Goal: Task Accomplishment & Management: Manage account settings

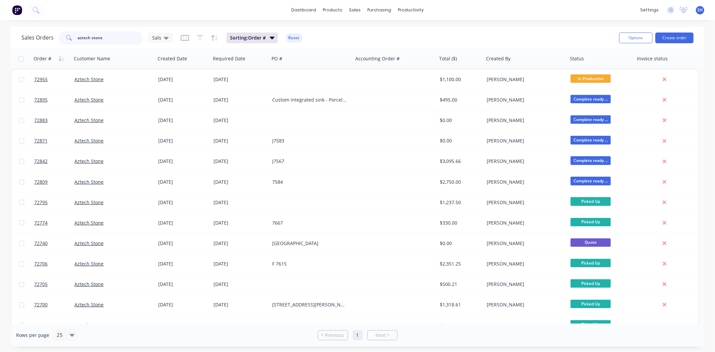
drag, startPoint x: 112, startPoint y: 42, endPoint x: 75, endPoint y: 39, distance: 37.3
click at [75, 39] on div "aztech stone" at bounding box center [101, 37] width 84 height 13
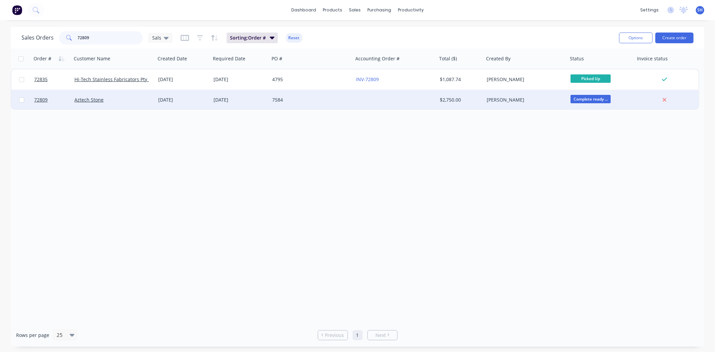
type input "72809"
click at [185, 101] on div "[DATE]" at bounding box center [183, 100] width 50 height 7
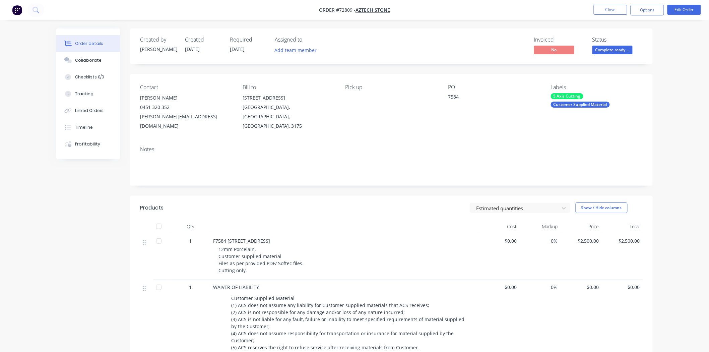
click at [676, 16] on nav "Order #72809 - Aztech Stone Close Options Edit Order" at bounding box center [354, 10] width 709 height 20
click at [678, 12] on button "Edit Order" at bounding box center [685, 10] width 34 height 10
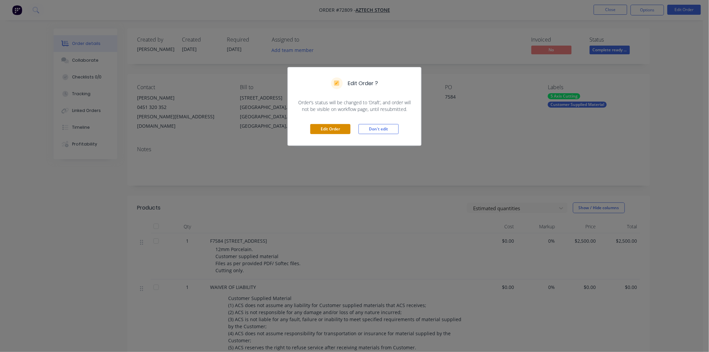
click at [333, 124] on button "Edit Order" at bounding box center [330, 129] width 40 height 10
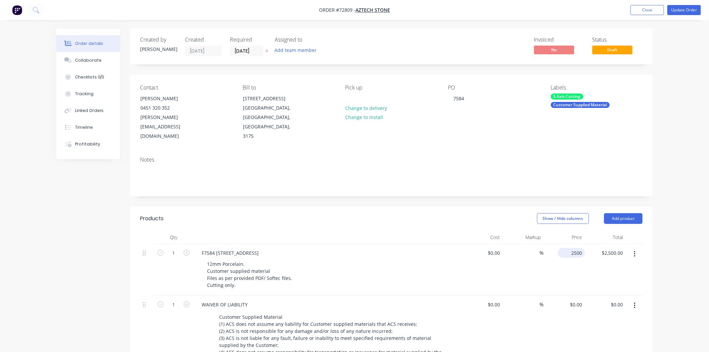
click at [566, 244] on div "2500 $2,500.00" at bounding box center [564, 270] width 41 height 52
type input "$0.00"
click at [586, 261] on div "$0.00 0.00" at bounding box center [605, 270] width 41 height 52
click at [577, 248] on div "0 $0.00" at bounding box center [576, 253] width 18 height 10
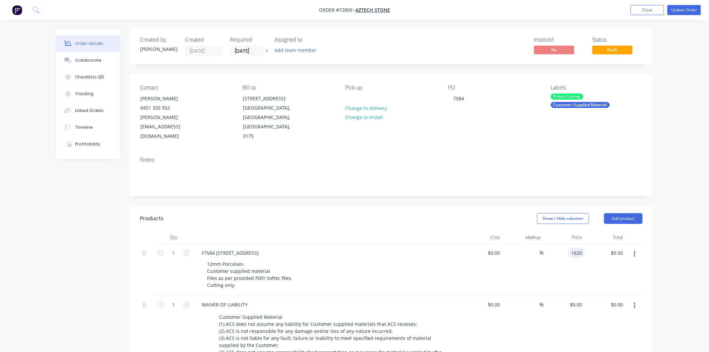
type input "$1,620.00"
click at [667, 273] on div "Order details Collaborate Checklists 0/0 Tracking Linked Orders Timeline Profit…" at bounding box center [354, 284] width 709 height 568
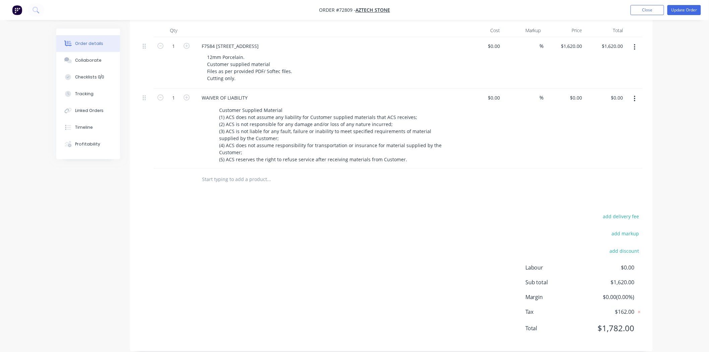
scroll to position [21, 0]
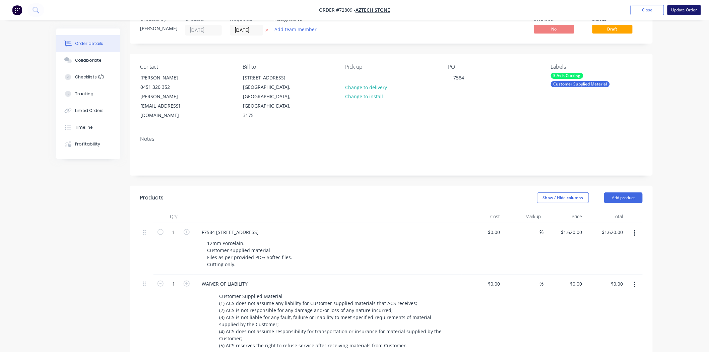
click at [673, 12] on button "Update Order" at bounding box center [685, 10] width 34 height 10
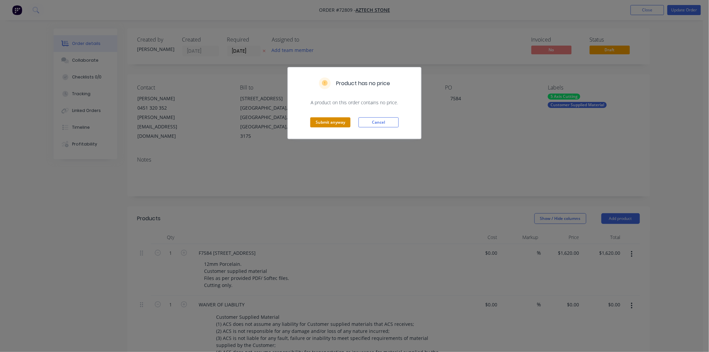
click at [319, 126] on button "Submit anyway" at bounding box center [330, 122] width 40 height 10
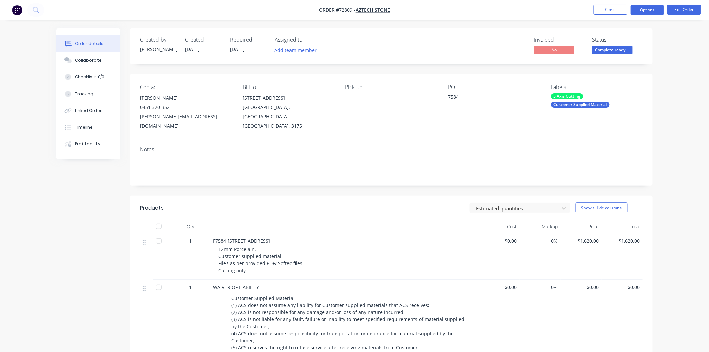
click at [648, 13] on button "Options" at bounding box center [648, 10] width 34 height 11
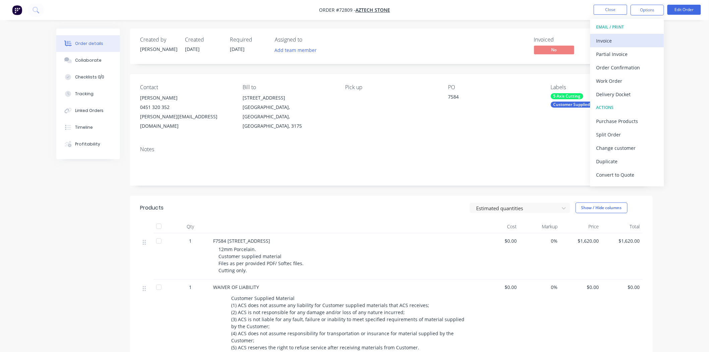
click at [613, 42] on div "Invoice" at bounding box center [628, 41] width 62 height 10
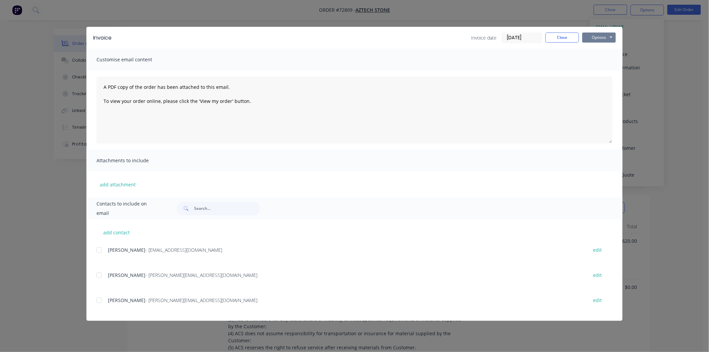
click at [598, 41] on button "Options" at bounding box center [599, 38] width 34 height 10
click at [598, 57] on button "Print" at bounding box center [603, 60] width 43 height 11
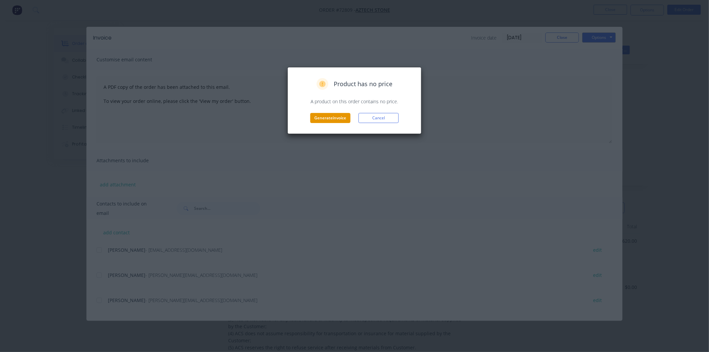
click at [331, 119] on button "Generate invoice" at bounding box center [330, 118] width 40 height 10
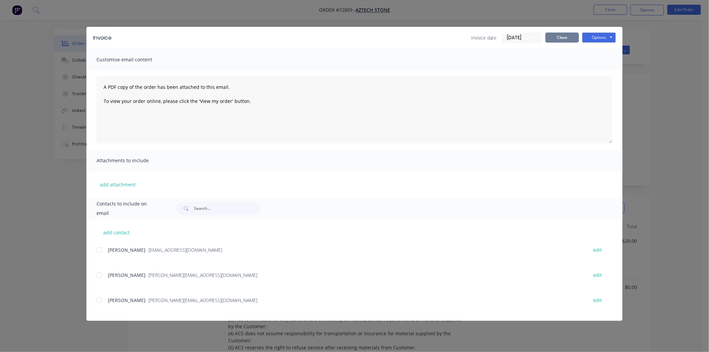
click at [572, 40] on button "Close" at bounding box center [563, 38] width 34 height 10
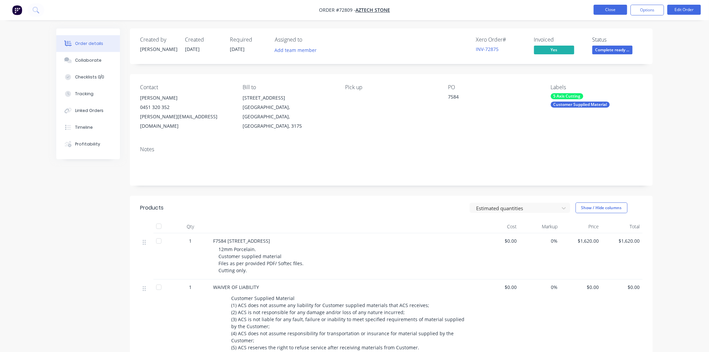
click at [608, 13] on button "Close" at bounding box center [611, 10] width 34 height 10
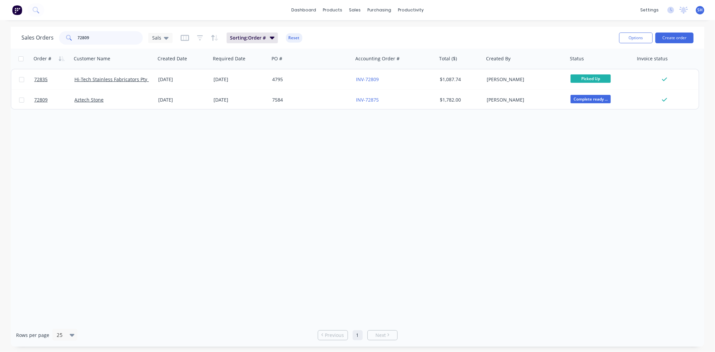
drag, startPoint x: 97, startPoint y: 38, endPoint x: 66, endPoint y: 40, distance: 30.9
click at [66, 40] on div "72809" at bounding box center [101, 37] width 84 height 13
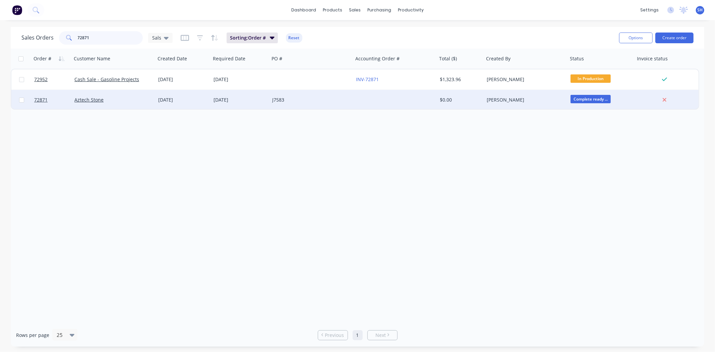
type input "72871"
click at [150, 103] on div "Aztech Stone" at bounding box center [114, 100] width 84 height 20
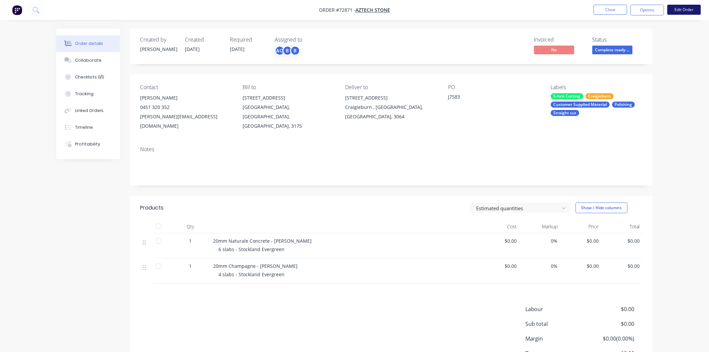
click at [684, 12] on button "Edit Order" at bounding box center [685, 10] width 34 height 10
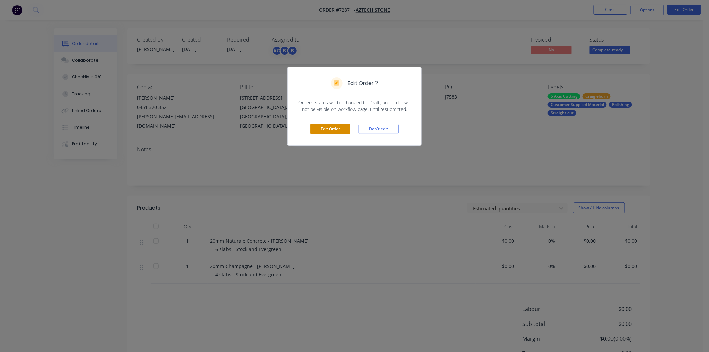
click at [329, 131] on button "Edit Order" at bounding box center [330, 129] width 40 height 10
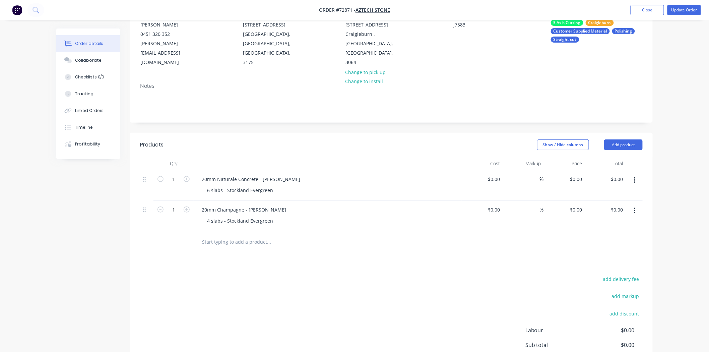
scroll to position [74, 0]
click at [575, 174] on div "0 $0.00" at bounding box center [576, 179] width 18 height 10
type input "$3,625.00"
click at [400, 274] on div "add delivery fee add markup add discount Labour $0.00 Sub total $3,625.00 Margi…" at bounding box center [391, 338] width 503 height 129
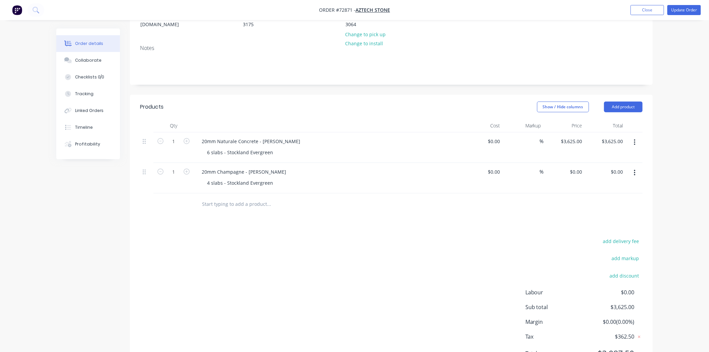
scroll to position [0, 0]
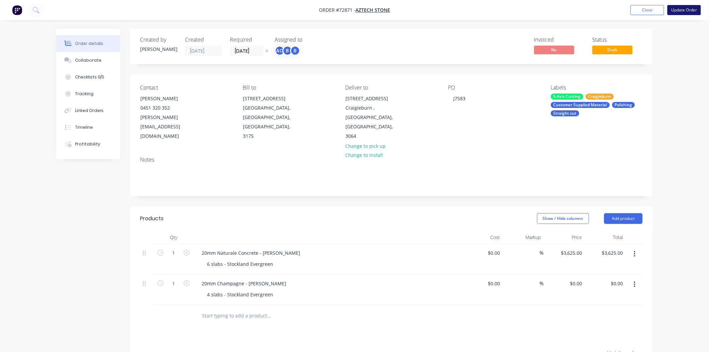
click at [676, 9] on button "Update Order" at bounding box center [685, 10] width 34 height 10
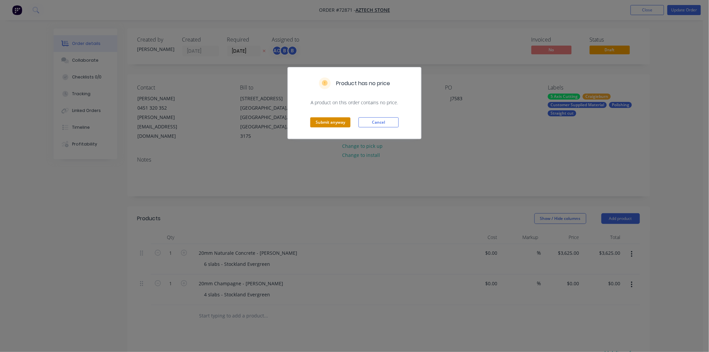
click at [329, 119] on button "Submit anyway" at bounding box center [330, 122] width 40 height 10
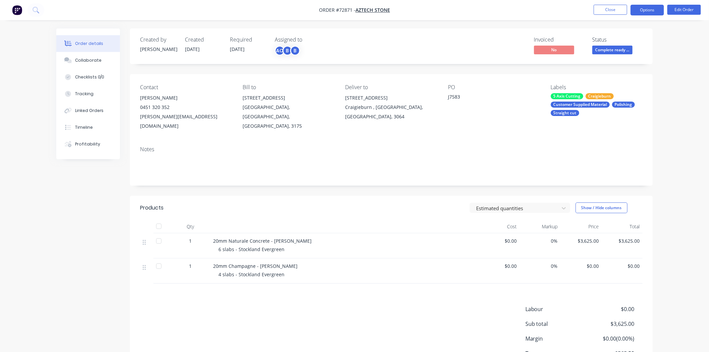
click at [651, 11] on button "Options" at bounding box center [648, 10] width 34 height 11
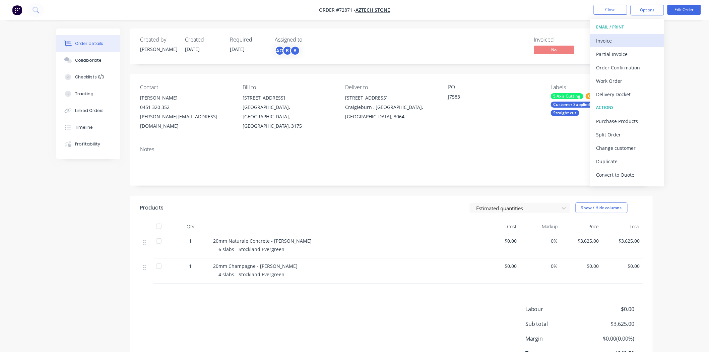
click at [611, 38] on div "Invoice" at bounding box center [628, 41] width 62 height 10
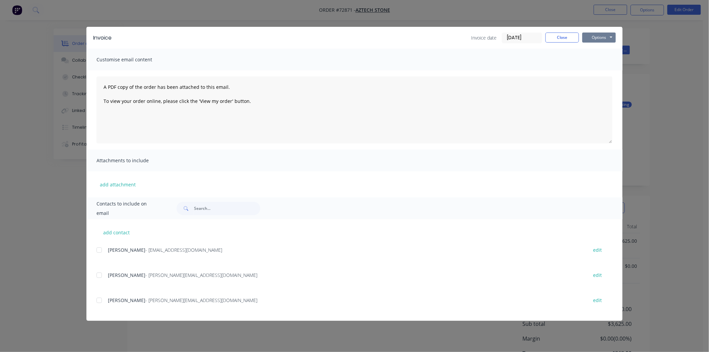
drag, startPoint x: 605, startPoint y: 45, endPoint x: 604, endPoint y: 39, distance: 6.4
click at [605, 44] on div "Invoice Invoice date [DATE] Close Options Preview Print Email" at bounding box center [354, 38] width 536 height 22
click at [604, 38] on button "Options" at bounding box center [599, 38] width 34 height 10
click at [597, 59] on button "Print" at bounding box center [603, 60] width 43 height 11
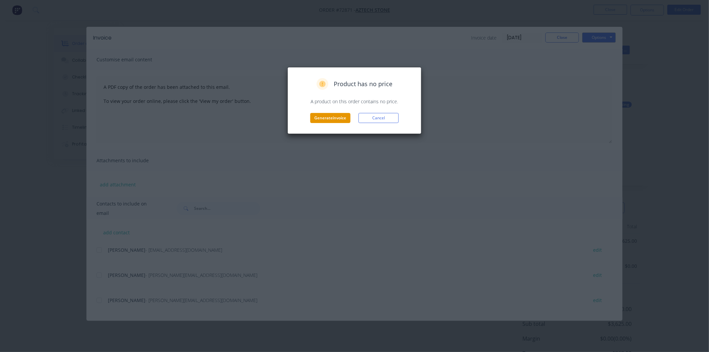
click at [318, 115] on button "Generate invoice" at bounding box center [330, 118] width 40 height 10
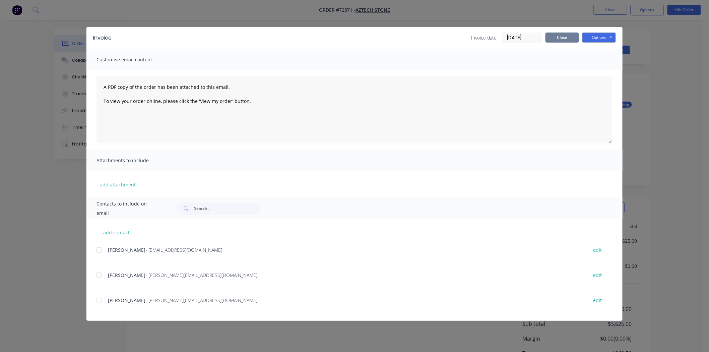
click at [561, 41] on button "Close" at bounding box center [563, 38] width 34 height 10
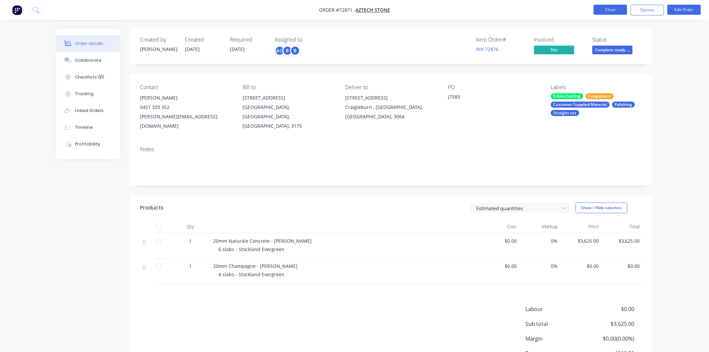
click at [612, 9] on button "Close" at bounding box center [611, 10] width 34 height 10
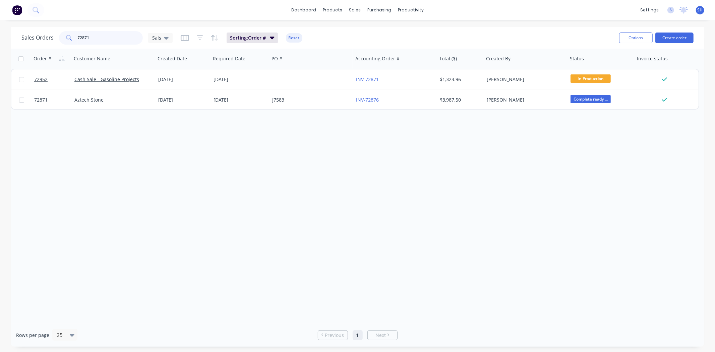
drag, startPoint x: 105, startPoint y: 38, endPoint x: 84, endPoint y: 37, distance: 20.5
click at [84, 37] on input "72871" at bounding box center [110, 37] width 65 height 13
click at [102, 40] on input "72871" at bounding box center [110, 37] width 65 height 13
drag, startPoint x: 95, startPoint y: 39, endPoint x: 70, endPoint y: 38, distance: 24.1
click at [70, 38] on div "72871" at bounding box center [101, 37] width 84 height 13
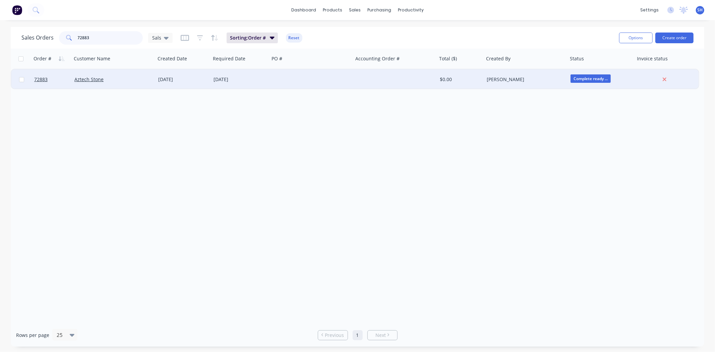
type input "72883"
click at [211, 82] on div "[DATE]" at bounding box center [240, 79] width 59 height 20
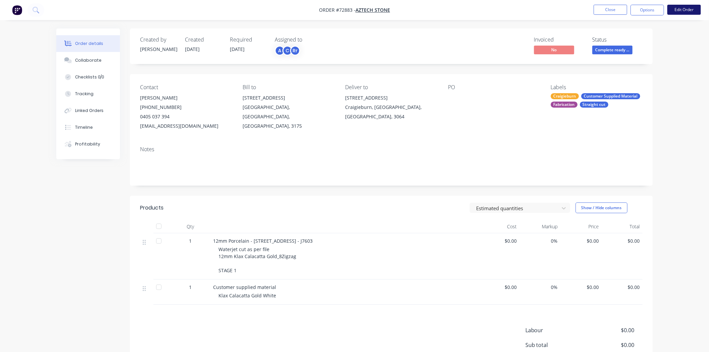
click at [680, 10] on button "Edit Order" at bounding box center [685, 10] width 34 height 10
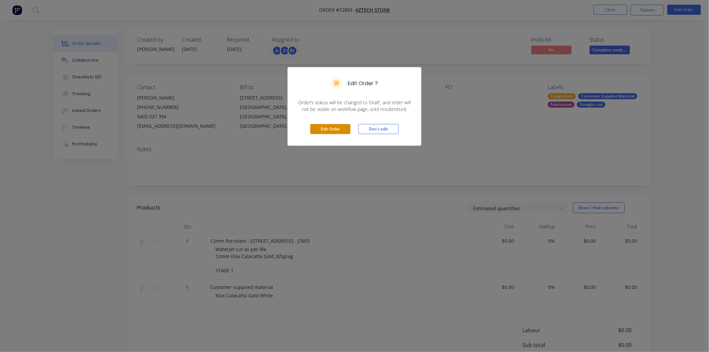
click at [339, 130] on button "Edit Order" at bounding box center [330, 129] width 40 height 10
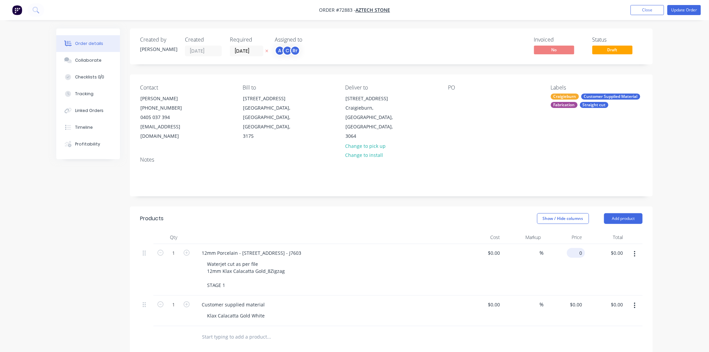
click at [574, 245] on div "0 $0.00" at bounding box center [564, 270] width 41 height 52
type input "$250.00"
click at [653, 273] on div "Qty Cost Markup Price Total 1 12mm Porcelain - 8 [GEOGRAPHIC_DATA] - J7603 Wate…" at bounding box center [391, 289] width 523 height 117
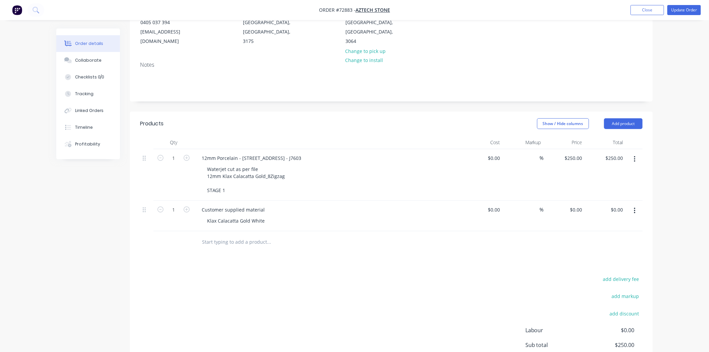
scroll to position [8, 0]
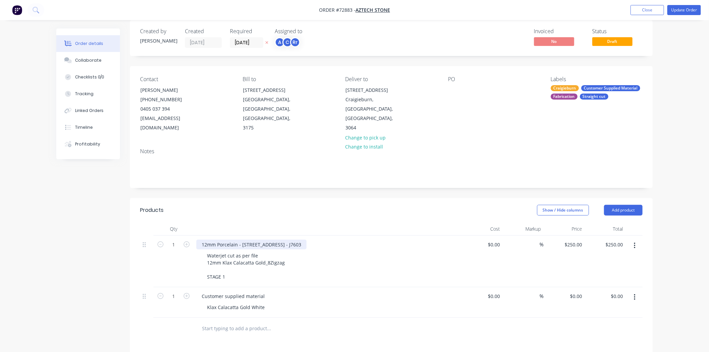
drag, startPoint x: 304, startPoint y: 235, endPoint x: 294, endPoint y: 234, distance: 10.1
click at [294, 240] on div "12mm Porcelain - [STREET_ADDRESS] - J7603" at bounding box center [251, 245] width 110 height 10
copy div "J7603"
click at [452, 85] on div at bounding box center [453, 90] width 11 height 10
paste div
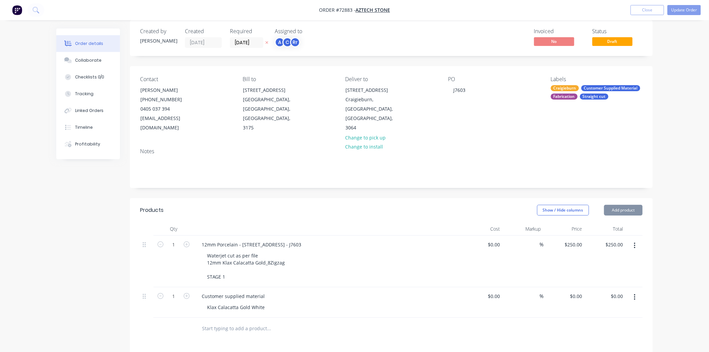
click at [68, 231] on div "Created by [PERSON_NAME] Created [DATE] Required [DATE] Assigned to A C Rr Invo…" at bounding box center [354, 265] width 597 height 490
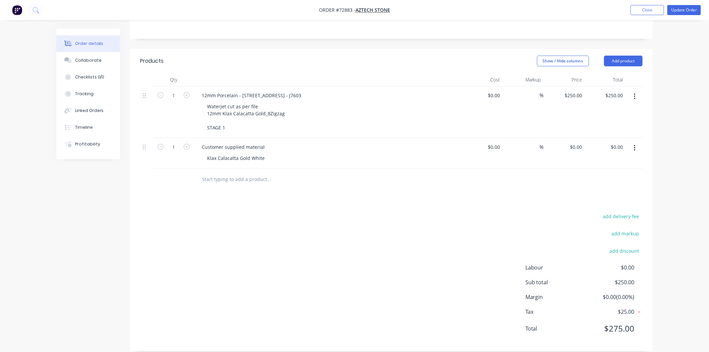
scroll to position [0, 0]
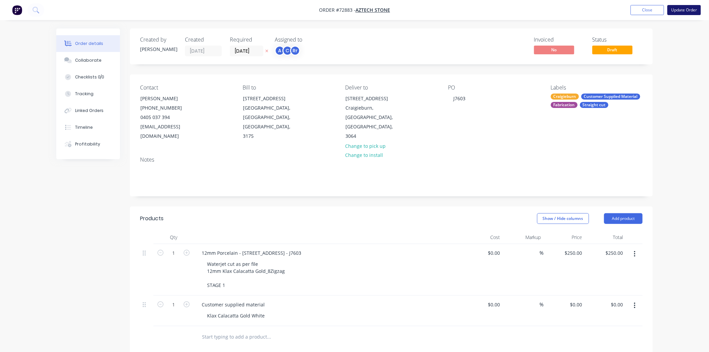
click at [691, 11] on button "Update Order" at bounding box center [685, 10] width 34 height 10
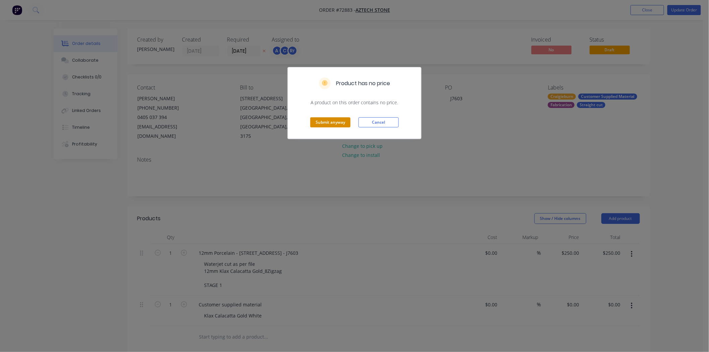
click at [334, 124] on button "Submit anyway" at bounding box center [330, 122] width 40 height 10
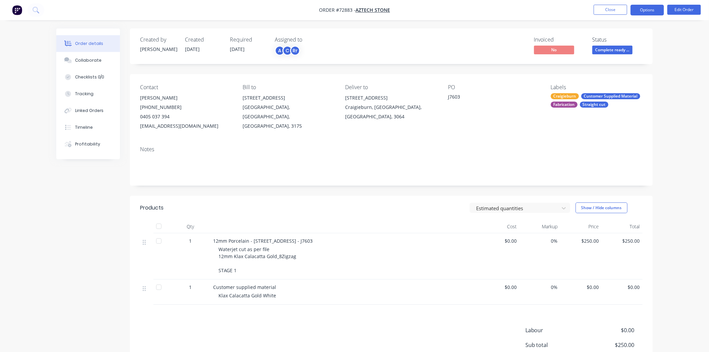
click at [642, 12] on button "Options" at bounding box center [648, 10] width 34 height 11
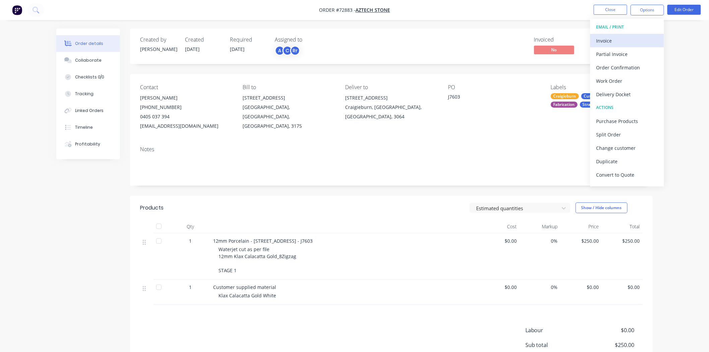
click at [627, 38] on div "Invoice" at bounding box center [628, 41] width 62 height 10
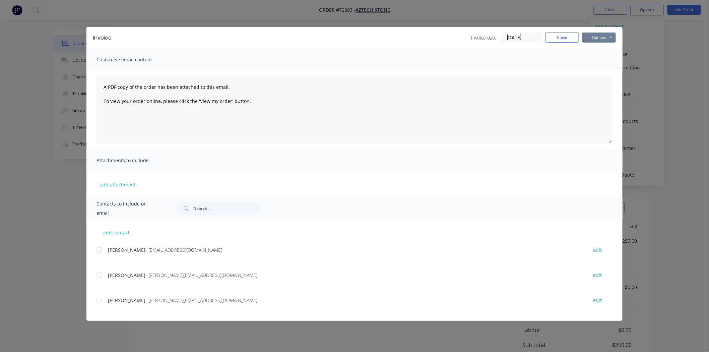
click at [600, 40] on button "Options" at bounding box center [599, 38] width 34 height 10
click at [602, 62] on button "Print" at bounding box center [603, 60] width 43 height 11
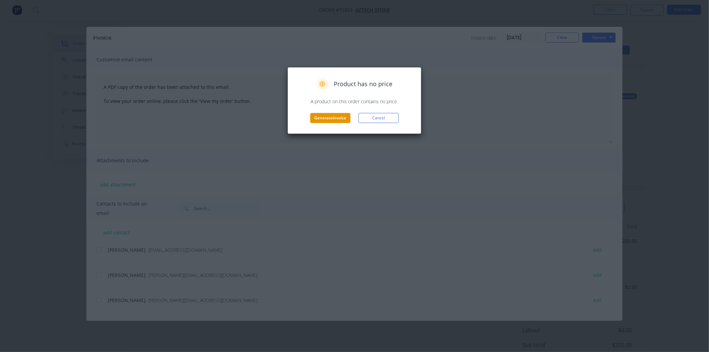
click at [325, 121] on button "Generate invoice" at bounding box center [330, 118] width 40 height 10
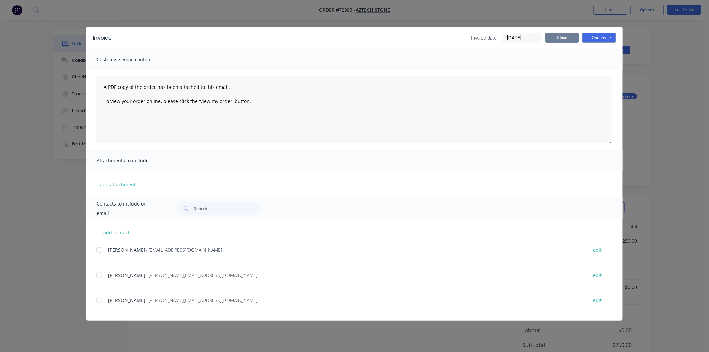
click at [552, 38] on button "Close" at bounding box center [563, 38] width 34 height 10
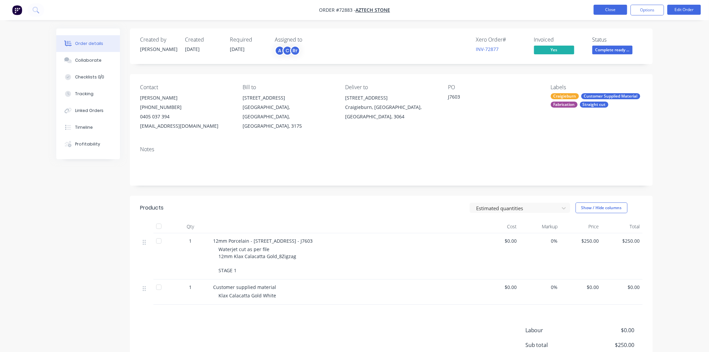
click at [613, 10] on button "Close" at bounding box center [611, 10] width 34 height 10
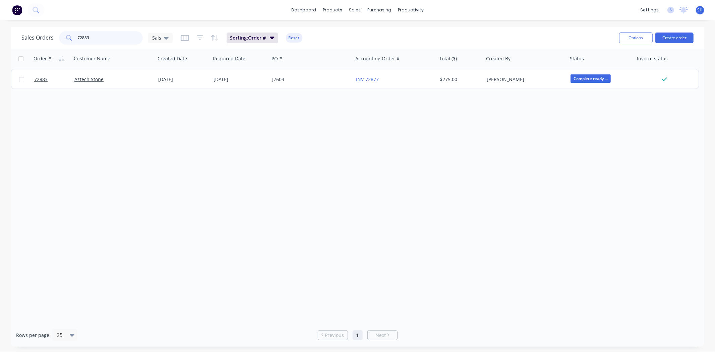
drag, startPoint x: 101, startPoint y: 37, endPoint x: 79, endPoint y: 39, distance: 22.2
click at [79, 39] on input "72883" at bounding box center [110, 37] width 65 height 13
click at [100, 38] on input "72883" at bounding box center [110, 37] width 65 height 13
drag, startPoint x: 95, startPoint y: 38, endPoint x: 76, endPoint y: 39, distance: 18.8
click at [78, 39] on input "72883" at bounding box center [110, 37] width 65 height 13
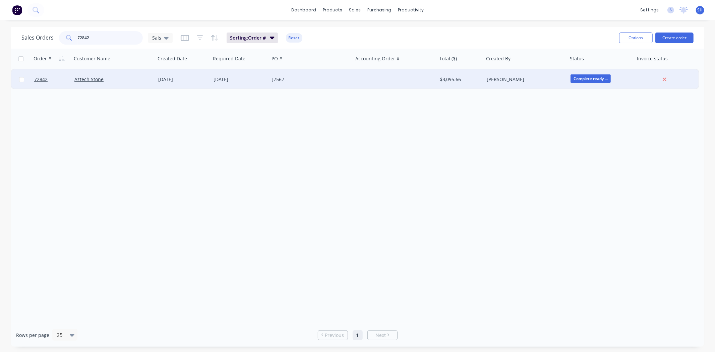
type input "72842"
click at [139, 82] on div "Aztech Stone" at bounding box center [114, 79] width 84 height 20
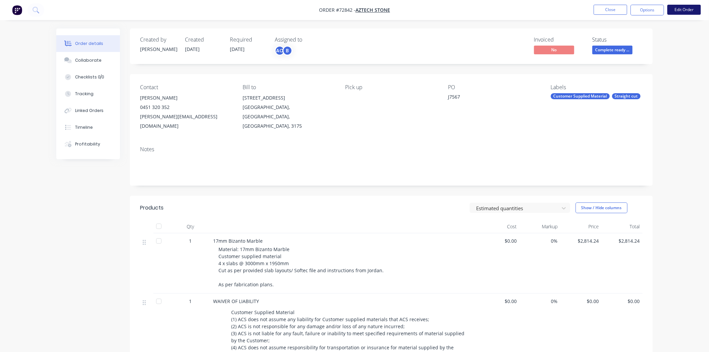
click at [676, 11] on button "Edit Order" at bounding box center [685, 10] width 34 height 10
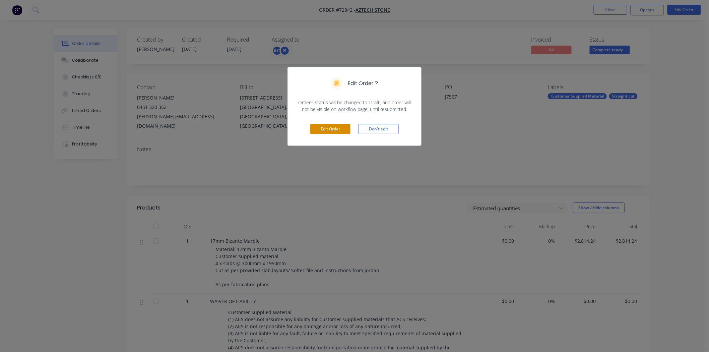
click at [340, 133] on button "Edit Order" at bounding box center [330, 129] width 40 height 10
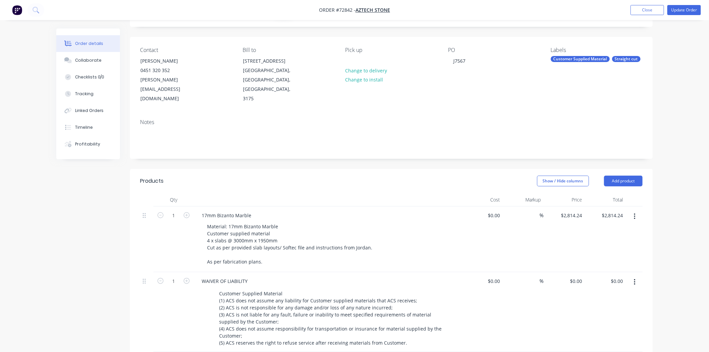
scroll to position [74, 0]
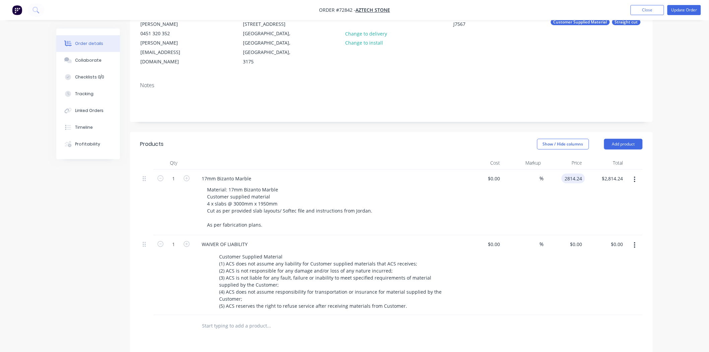
click at [574, 174] on input "2814.24" at bounding box center [574, 179] width 21 height 10
type input "$0.00"
type input "0.00"
type input "0"
type input "$0.00"
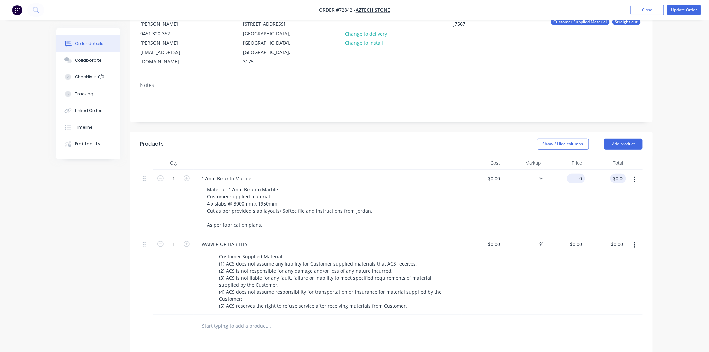
click at [574, 170] on div "0 $0.00" at bounding box center [564, 203] width 41 height 66
type input "$1,650.00"
click at [665, 239] on div "Order details Collaborate Checklists 0/0 Tracking Linked Orders Timeline Profit…" at bounding box center [354, 217] width 709 height 582
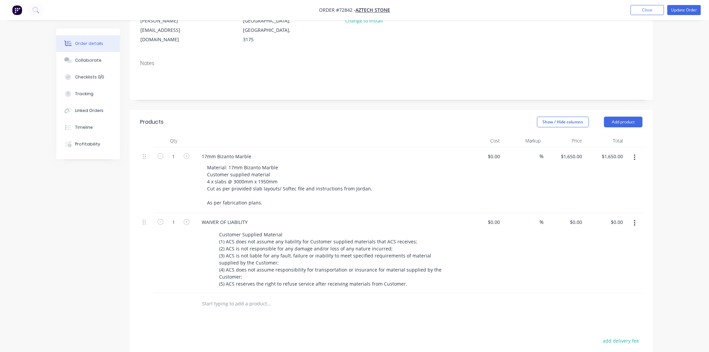
scroll to position [35, 0]
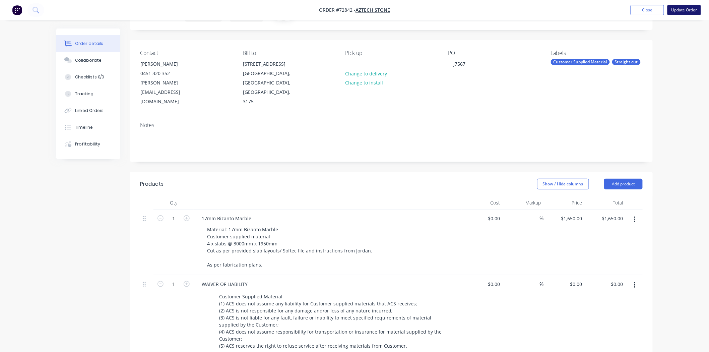
click at [691, 11] on button "Update Order" at bounding box center [685, 10] width 34 height 10
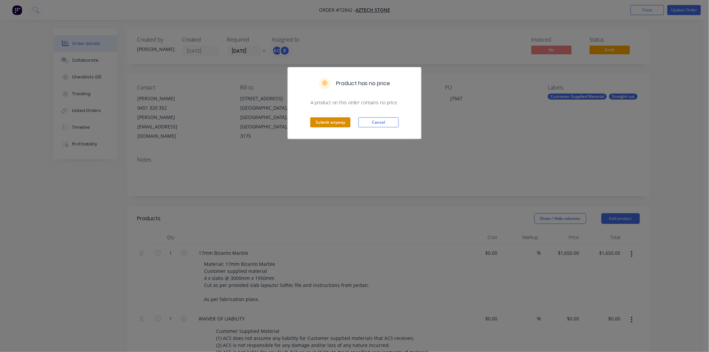
click at [336, 124] on button "Submit anyway" at bounding box center [330, 122] width 40 height 10
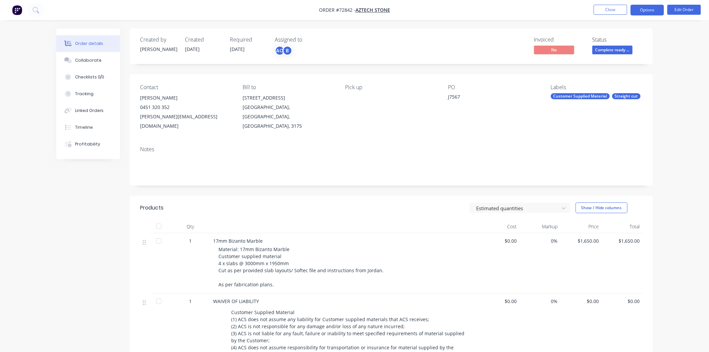
click at [640, 12] on button "Options" at bounding box center [648, 10] width 34 height 11
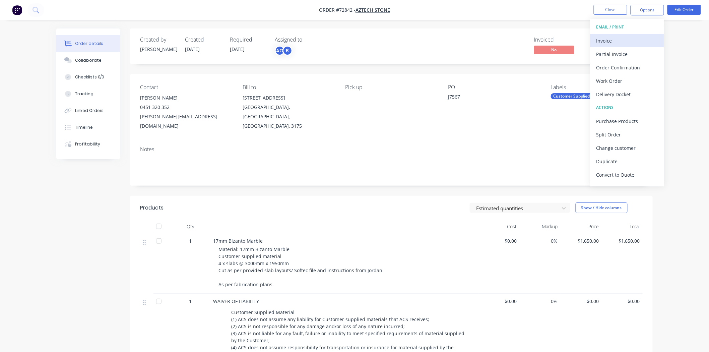
click at [617, 40] on div "Invoice" at bounding box center [628, 41] width 62 height 10
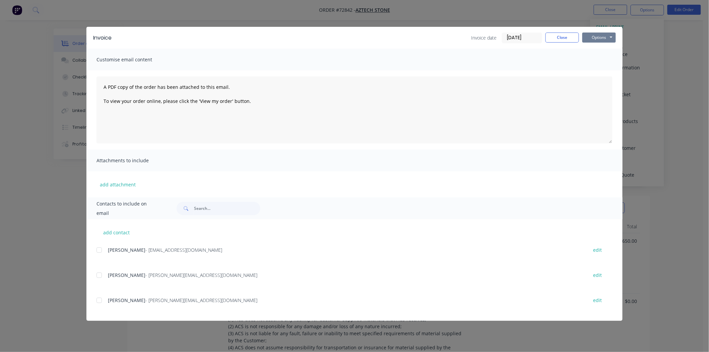
click at [593, 37] on button "Options" at bounding box center [599, 38] width 34 height 10
click at [598, 57] on button "Print" at bounding box center [603, 60] width 43 height 11
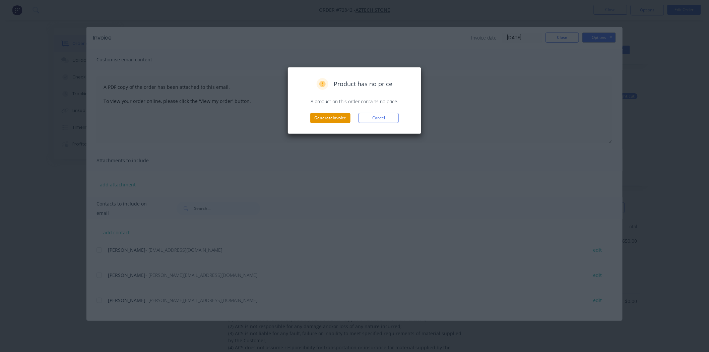
click at [320, 120] on button "Generate invoice" at bounding box center [330, 118] width 40 height 10
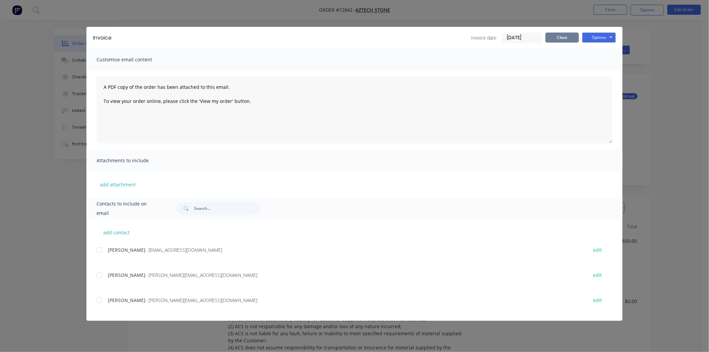
click at [557, 39] on button "Close" at bounding box center [563, 38] width 34 height 10
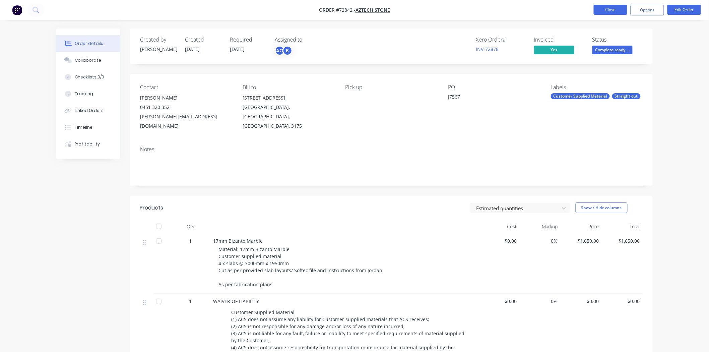
click at [603, 12] on button "Close" at bounding box center [611, 10] width 34 height 10
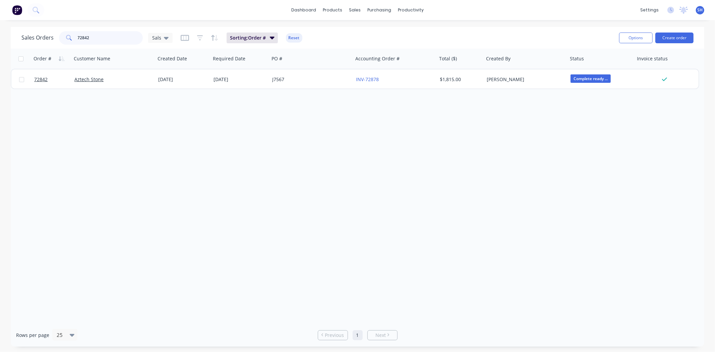
drag, startPoint x: 95, startPoint y: 41, endPoint x: 76, endPoint y: 41, distance: 18.8
click at [78, 41] on input "72842" at bounding box center [110, 37] width 65 height 13
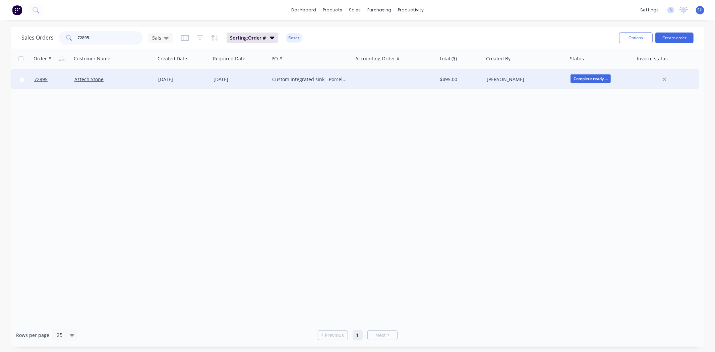
type input "72895"
click at [207, 81] on div "[DATE]" at bounding box center [183, 79] width 50 height 7
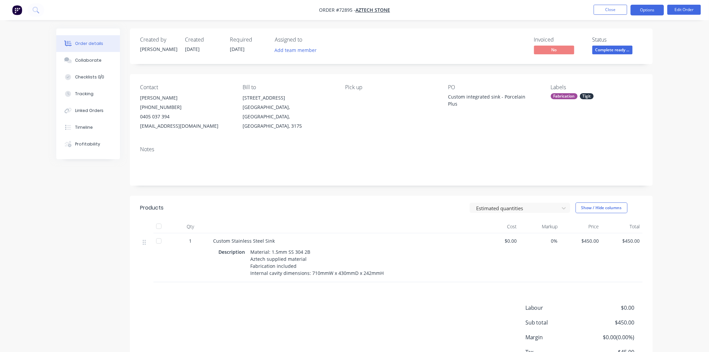
click at [650, 10] on button "Options" at bounding box center [648, 10] width 34 height 11
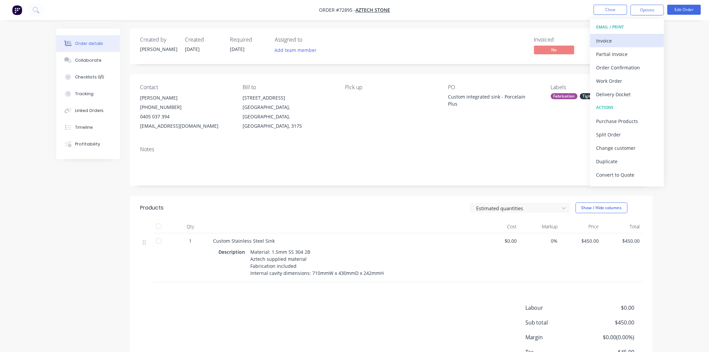
click at [629, 36] on div "Invoice" at bounding box center [628, 41] width 62 height 10
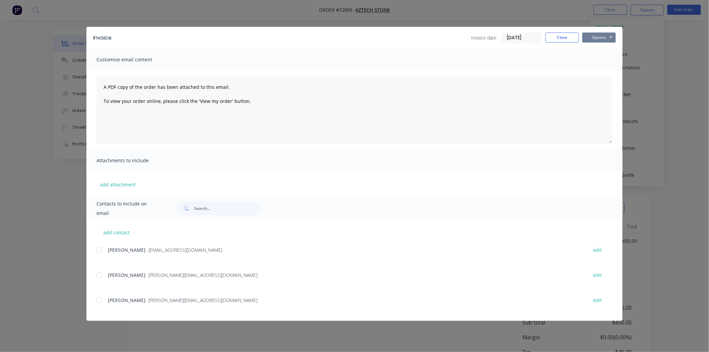
click at [604, 38] on button "Options" at bounding box center [599, 38] width 34 height 10
click at [600, 61] on button "Print" at bounding box center [603, 60] width 43 height 11
click at [567, 39] on button "Close" at bounding box center [563, 38] width 34 height 10
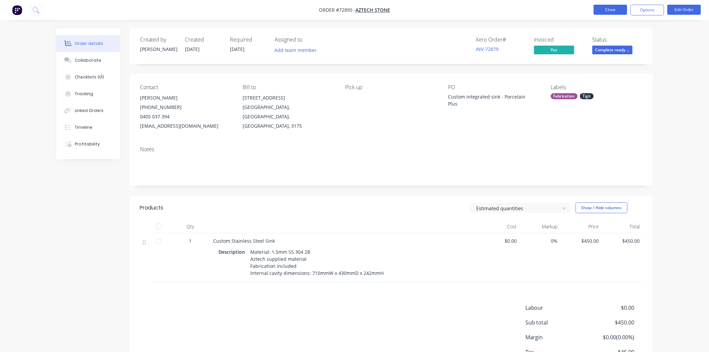
click at [619, 12] on button "Close" at bounding box center [611, 10] width 34 height 10
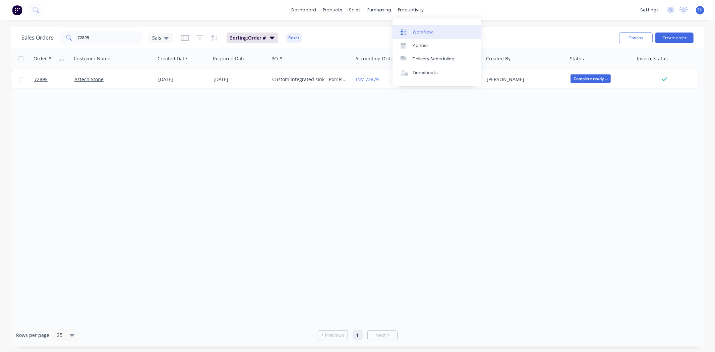
click at [419, 28] on link "Workflow" at bounding box center [436, 31] width 89 height 13
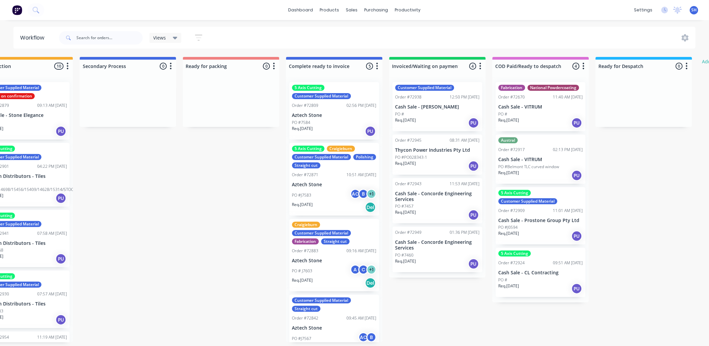
scroll to position [0, 350]
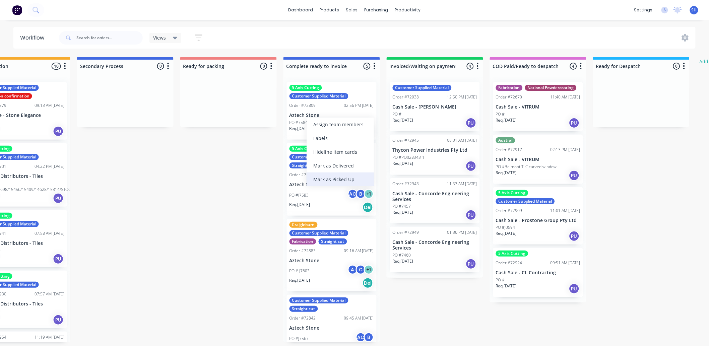
click at [335, 178] on div "Mark as Picked Up" at bounding box center [340, 180] width 67 height 14
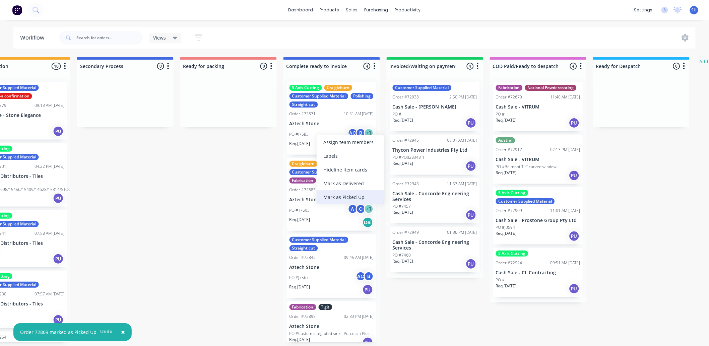
click at [340, 193] on div "Mark as Picked Up" at bounding box center [350, 197] width 67 height 14
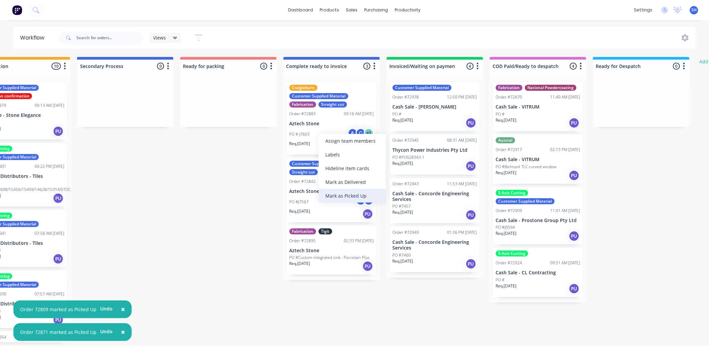
click at [341, 193] on div "Mark as Picked Up" at bounding box center [352, 196] width 67 height 14
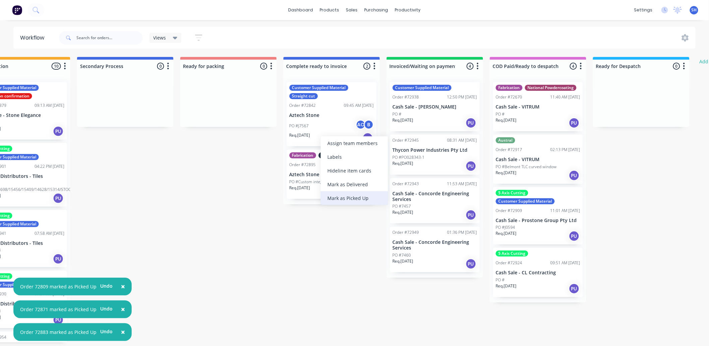
click at [347, 199] on div "Mark as Picked Up" at bounding box center [354, 198] width 67 height 14
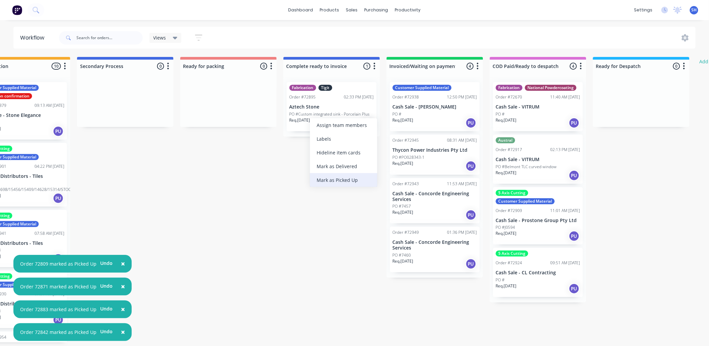
click at [337, 179] on div "Mark as Picked Up" at bounding box center [343, 180] width 67 height 14
